Goal: Task Accomplishment & Management: Manage account settings

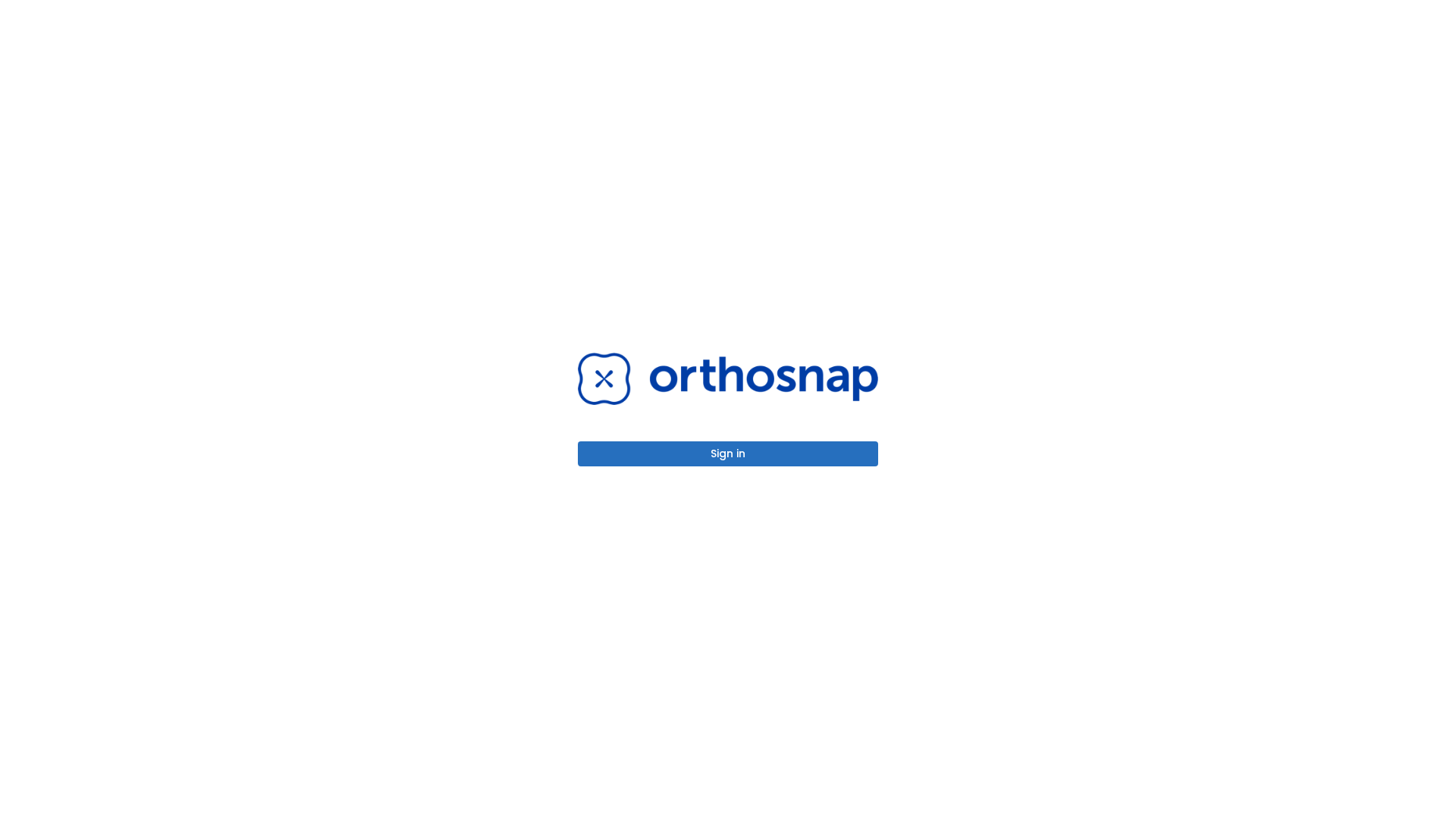
click at [728, 454] on button "Sign in" at bounding box center [728, 454] width 300 height 25
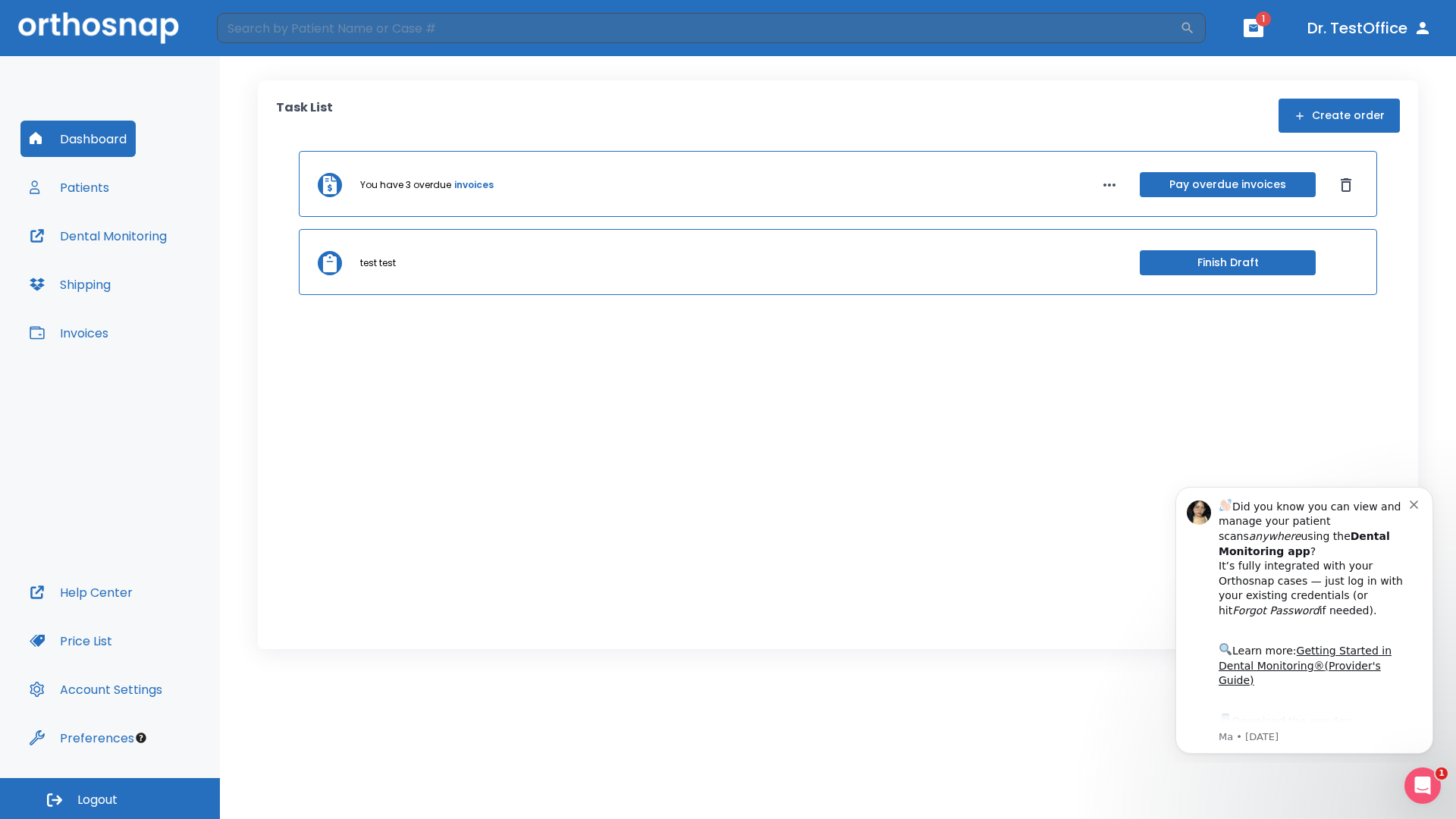
click at [110, 798] on span "Logout" at bounding box center [97, 800] width 41 height 17
